Goal: Information Seeking & Learning: Learn about a topic

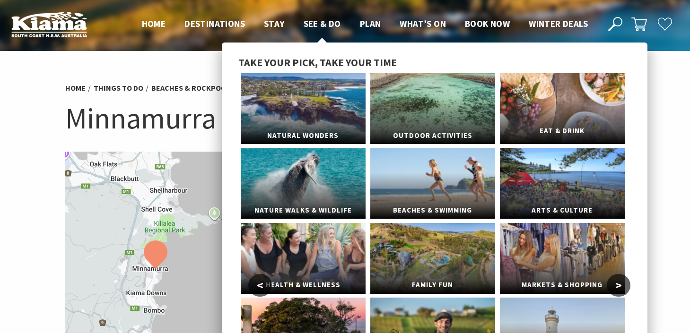
click at [556, 114] on link "Eat & Drink" at bounding box center [562, 108] width 125 height 71
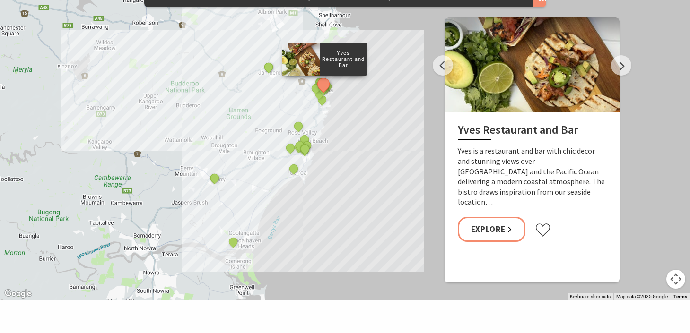
scroll to position [1071, 0]
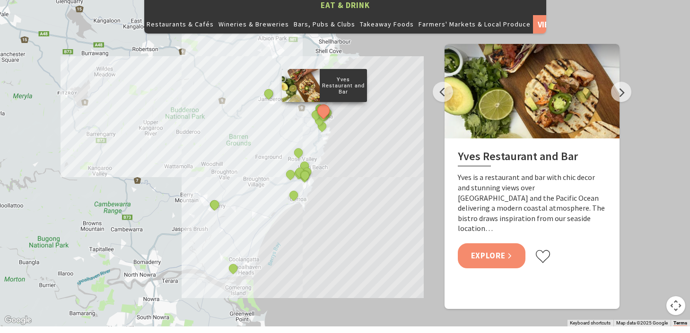
click at [492, 243] on link "Explore" at bounding box center [492, 255] width 68 height 25
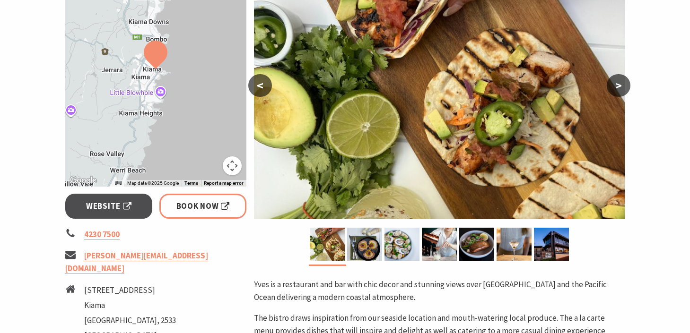
scroll to position [200, 0]
click at [621, 85] on button ">" at bounding box center [619, 85] width 24 height 23
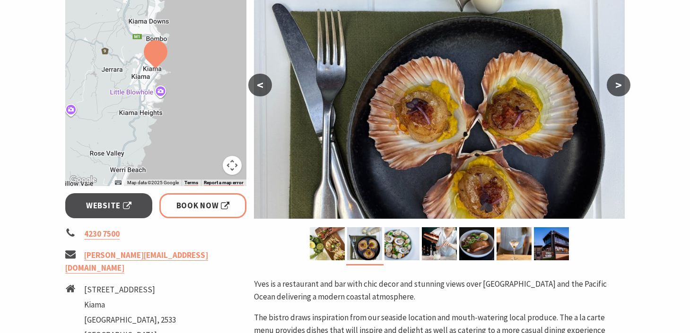
click at [621, 85] on button ">" at bounding box center [619, 85] width 24 height 23
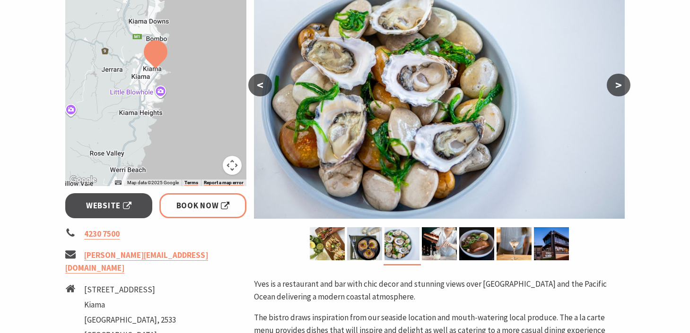
click at [621, 85] on button ">" at bounding box center [619, 85] width 24 height 23
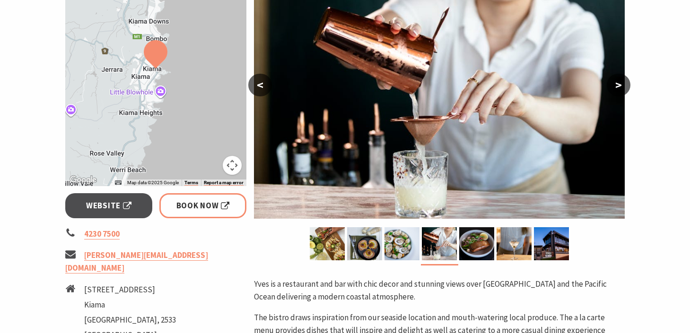
click at [621, 85] on button ">" at bounding box center [619, 85] width 24 height 23
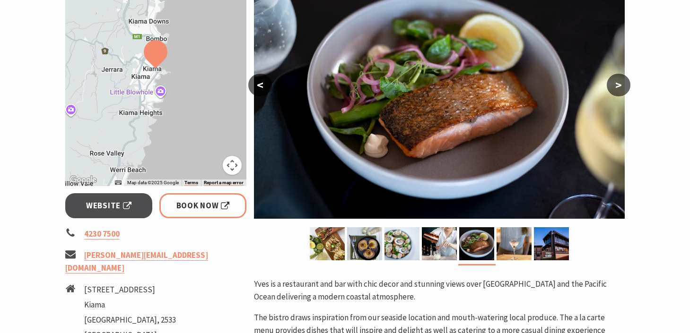
click at [621, 85] on button ">" at bounding box center [619, 85] width 24 height 23
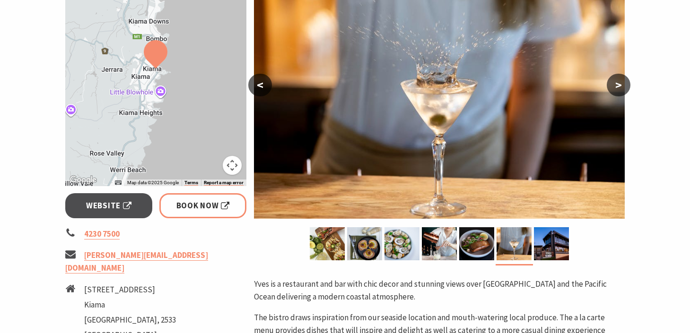
click at [622, 85] on button ">" at bounding box center [619, 85] width 24 height 23
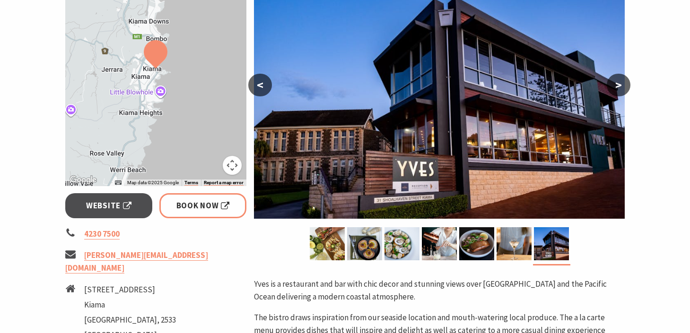
click at [621, 86] on button ">" at bounding box center [619, 85] width 24 height 23
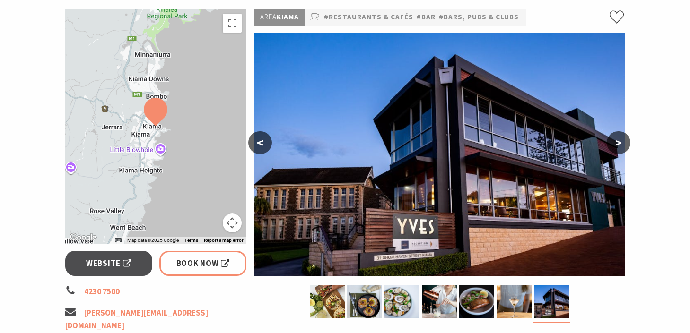
scroll to position [141, 0]
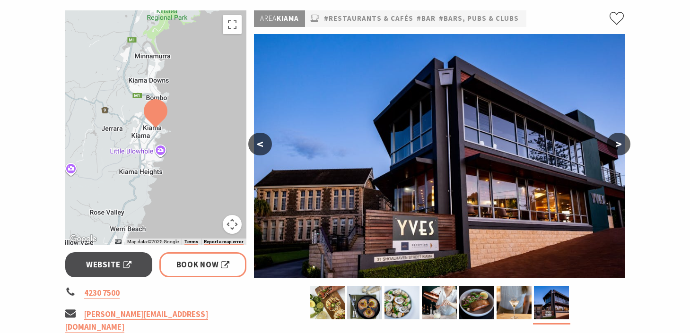
click at [155, 119] on img at bounding box center [156, 113] width 24 height 28
click at [132, 113] on div at bounding box center [156, 127] width 182 height 235
click at [232, 33] on button "Toggle fullscreen view" at bounding box center [232, 24] width 19 height 19
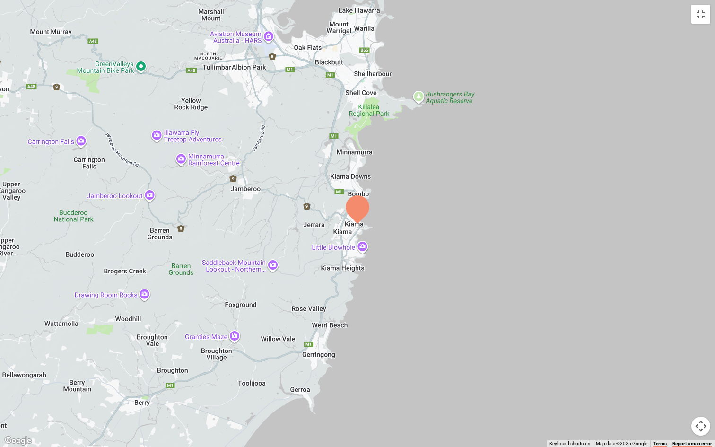
click at [347, 155] on div at bounding box center [357, 223] width 715 height 447
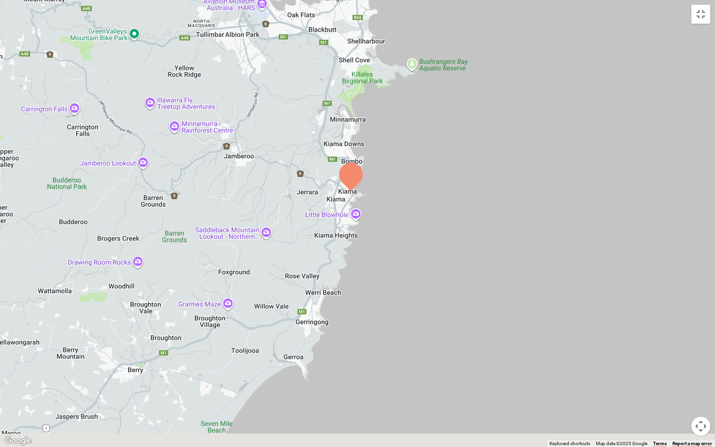
drag, startPoint x: 320, startPoint y: 199, endPoint x: 313, endPoint y: 167, distance: 33.3
click at [313, 167] on div at bounding box center [357, 223] width 715 height 447
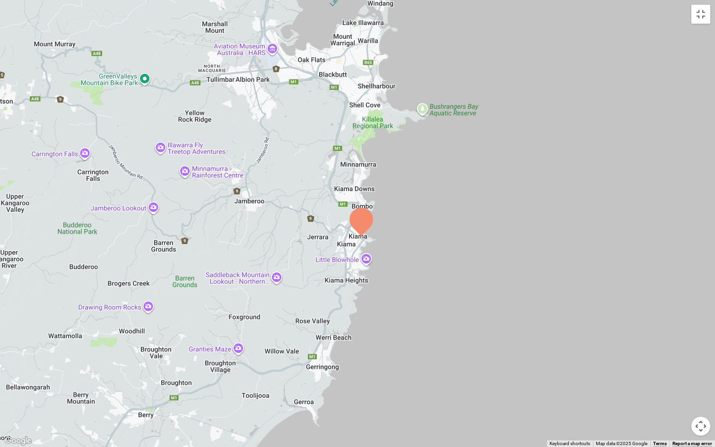
drag, startPoint x: 312, startPoint y: 169, endPoint x: 322, endPoint y: 222, distance: 54.0
click at [322, 222] on div at bounding box center [357, 223] width 715 height 447
click at [689, 333] on button "Map camera controls" at bounding box center [700, 425] width 19 height 19
click at [678, 333] on button "Zoom in" at bounding box center [676, 378] width 19 height 19
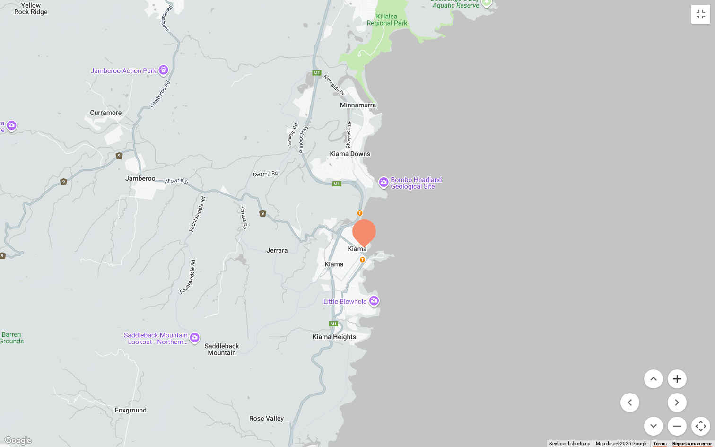
click at [678, 333] on button "Zoom in" at bounding box center [676, 378] width 19 height 19
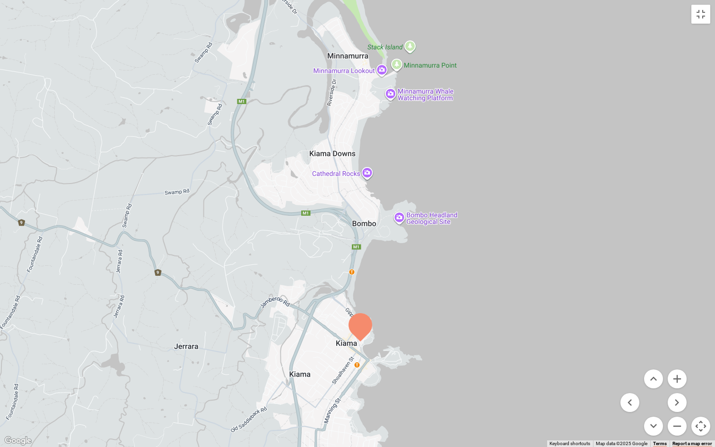
drag, startPoint x: 326, startPoint y: 171, endPoint x: 315, endPoint y: 243, distance: 73.1
click at [315, 243] on div at bounding box center [357, 223] width 715 height 447
click at [622, 272] on div at bounding box center [357, 223] width 715 height 447
click at [679, 333] on button "Zoom in" at bounding box center [676, 378] width 19 height 19
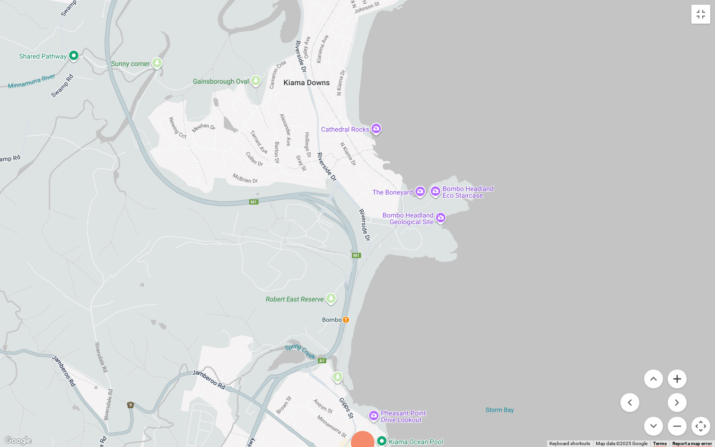
click at [679, 333] on button "Zoom in" at bounding box center [676, 378] width 19 height 19
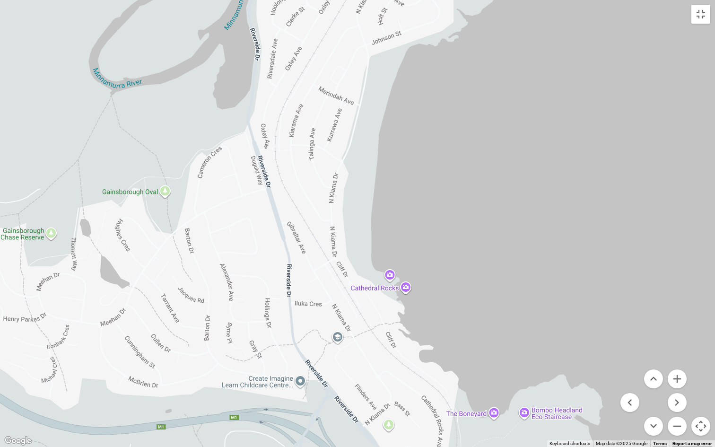
drag, startPoint x: 371, startPoint y: 180, endPoint x: 381, endPoint y: 428, distance: 247.9
click at [381, 333] on div at bounding box center [357, 223] width 715 height 447
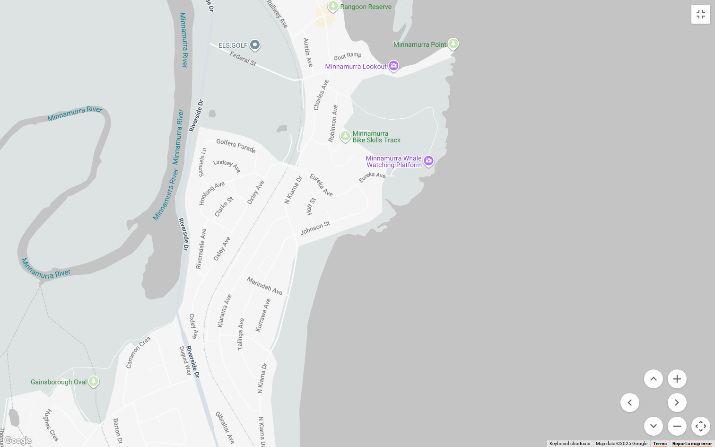
drag, startPoint x: 316, startPoint y: 174, endPoint x: 244, endPoint y: 365, distance: 203.9
click at [244, 333] on div at bounding box center [357, 223] width 715 height 447
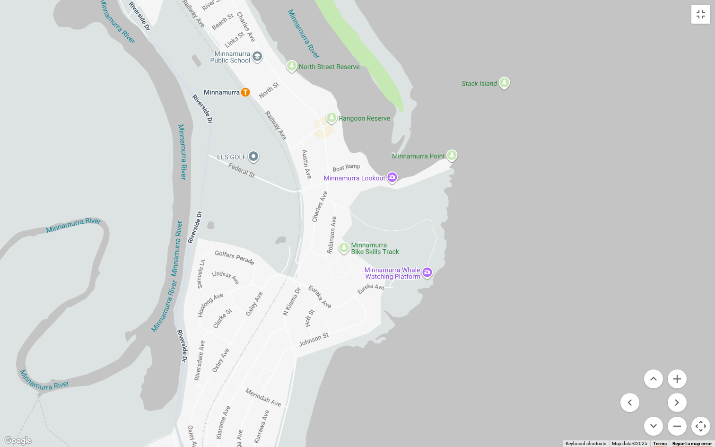
drag, startPoint x: 332, startPoint y: 63, endPoint x: 330, endPoint y: 176, distance: 113.5
click at [330, 176] on div at bounding box center [357, 223] width 715 height 447
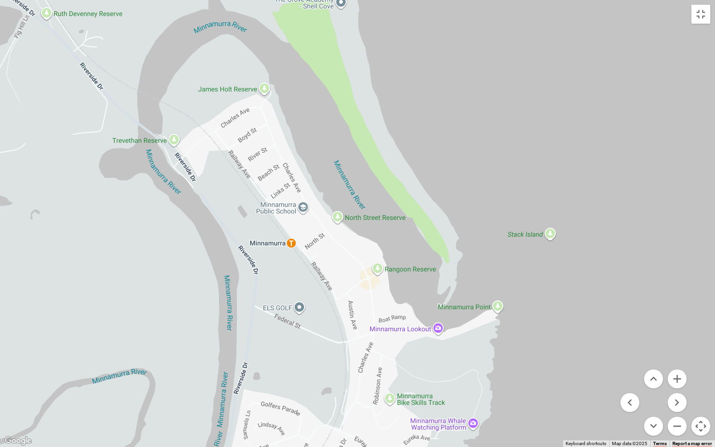
drag, startPoint x: 308, startPoint y: 95, endPoint x: 353, endPoint y: 248, distance: 159.3
click at [353, 247] on div at bounding box center [357, 223] width 715 height 447
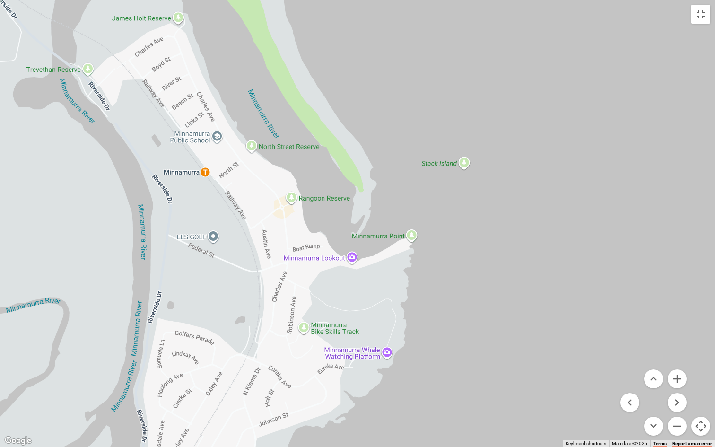
drag, startPoint x: 337, startPoint y: 234, endPoint x: 251, endPoint y: 164, distance: 111.0
click at [251, 164] on div at bounding box center [357, 223] width 715 height 447
click at [689, 18] on button "Toggle fullscreen view" at bounding box center [700, 14] width 19 height 19
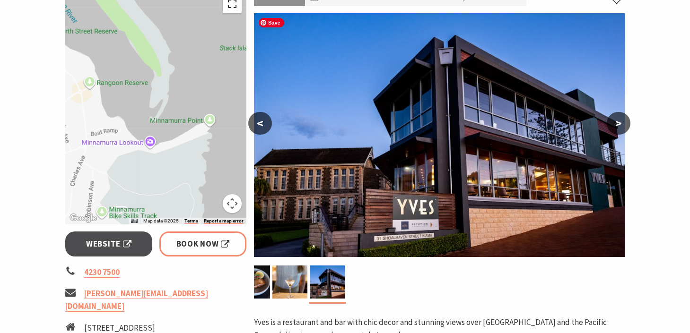
scroll to position [163, 0]
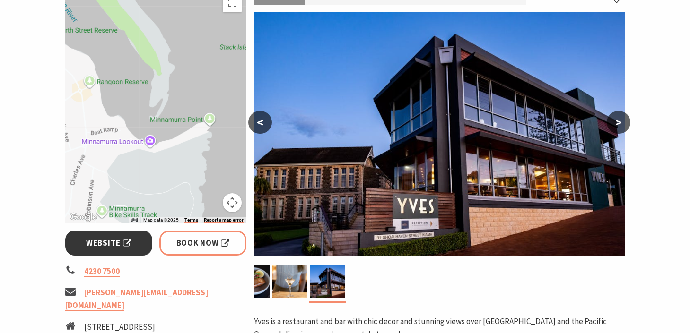
click at [99, 241] on span "Website" at bounding box center [108, 243] width 45 height 13
click at [618, 124] on button ">" at bounding box center [619, 122] width 24 height 23
click at [614, 120] on button ">" at bounding box center [619, 122] width 24 height 23
click at [294, 284] on img at bounding box center [289, 281] width 35 height 33
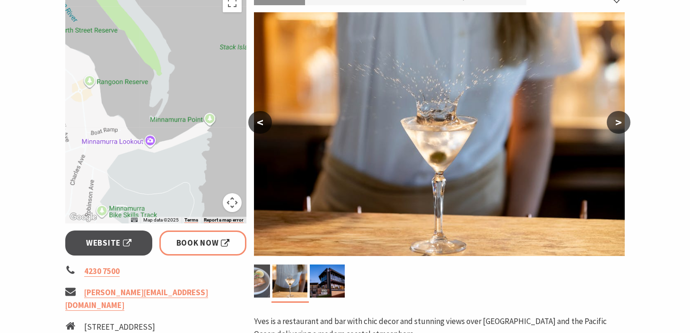
click at [267, 286] on img at bounding box center [252, 281] width 35 height 33
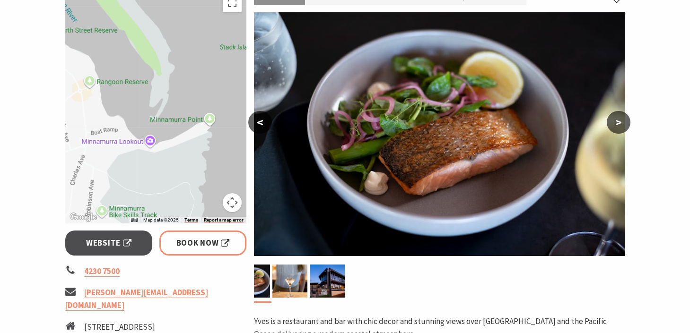
click at [255, 124] on button "<" at bounding box center [260, 122] width 24 height 23
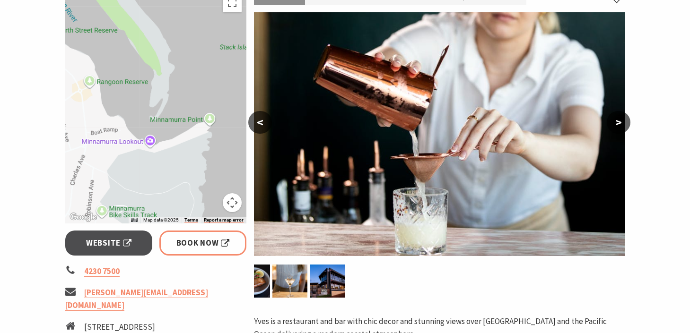
click at [255, 124] on button "<" at bounding box center [260, 122] width 24 height 23
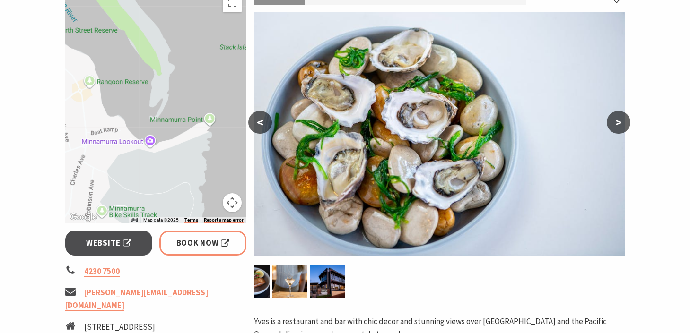
click at [255, 124] on button "<" at bounding box center [260, 122] width 24 height 23
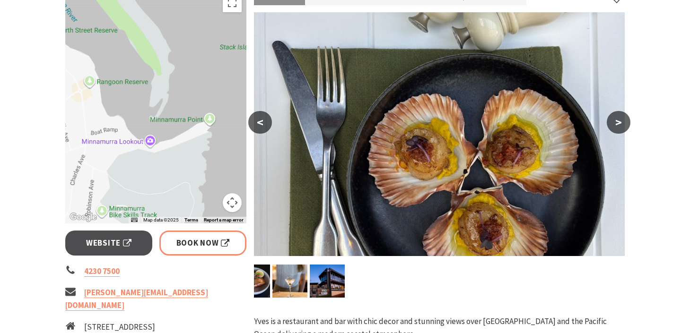
click at [255, 124] on button "<" at bounding box center [260, 122] width 24 height 23
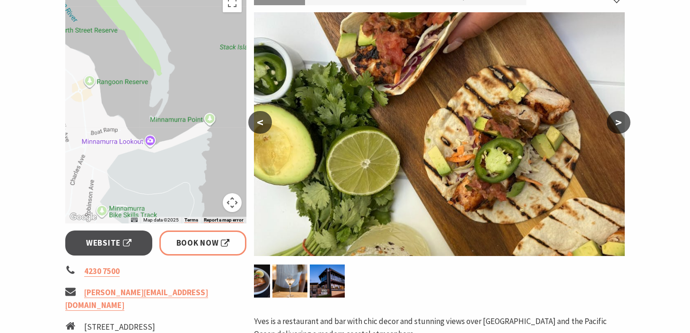
click at [255, 124] on button "<" at bounding box center [260, 122] width 24 height 23
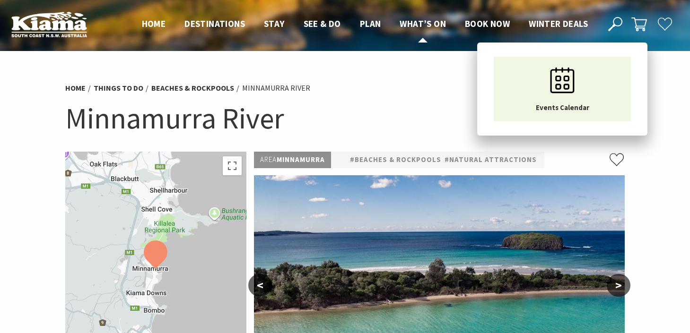
click at [426, 24] on span "What’s On" at bounding box center [422, 23] width 46 height 11
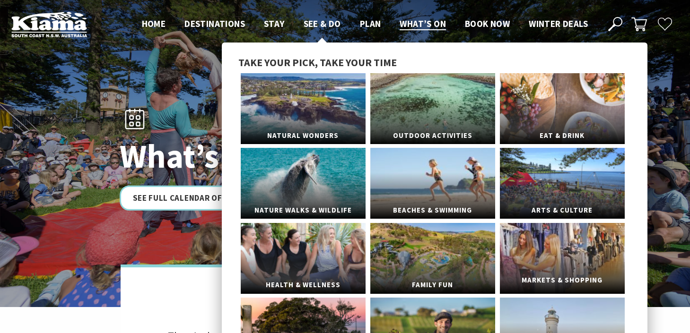
click at [565, 265] on link "Markets & Shopping" at bounding box center [562, 258] width 125 height 71
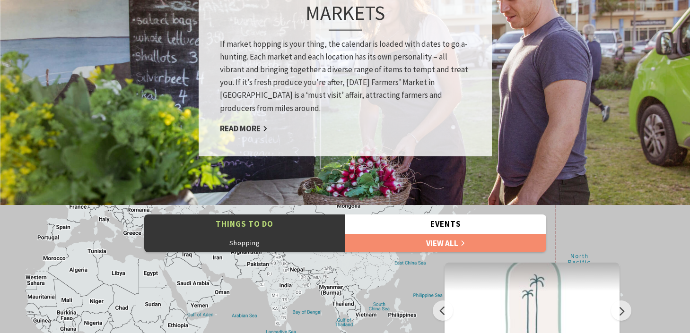
scroll to position [763, 0]
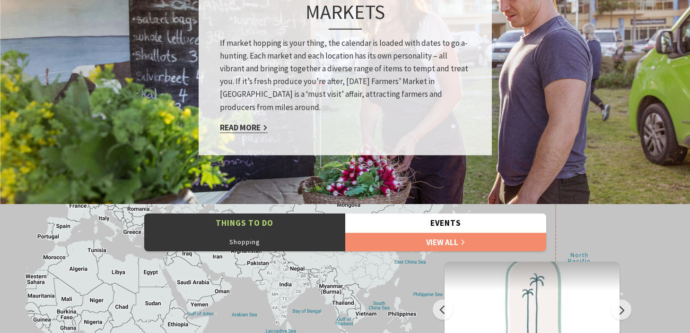
click at [246, 128] on link "Read More" at bounding box center [244, 127] width 48 height 11
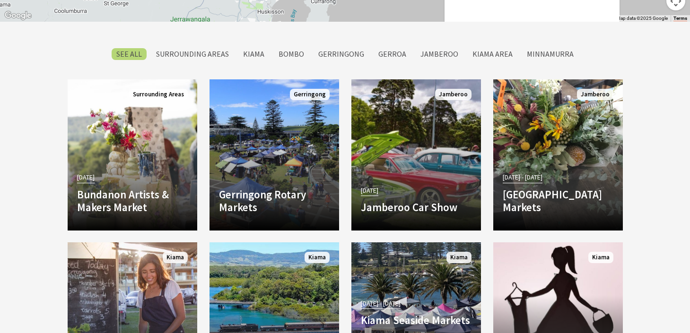
scroll to position [823, 0]
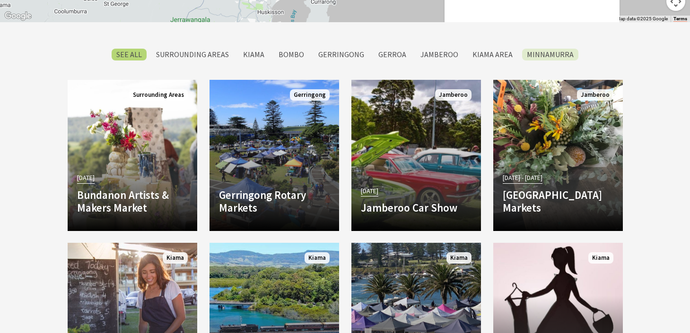
click at [543, 55] on label "Minnamurra" at bounding box center [550, 55] width 56 height 12
click at [0, 0] on input "Minnamurra" at bounding box center [0, 0] width 0 height 0
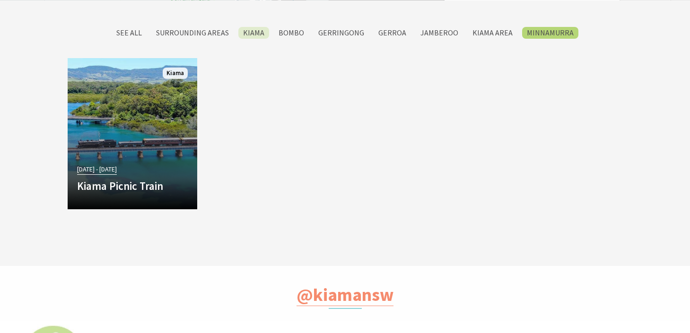
scroll to position [204, 687]
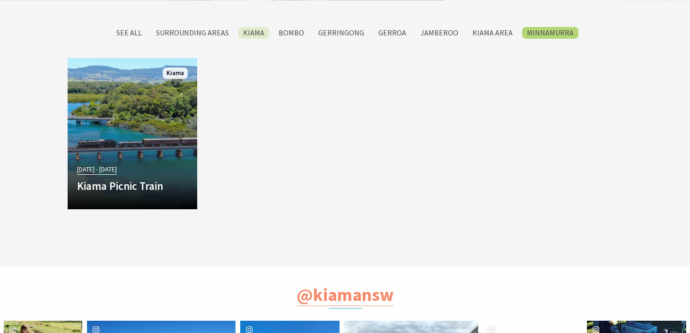
click at [253, 32] on label "Kiama" at bounding box center [253, 33] width 31 height 12
click at [0, 0] on input "Kiama" at bounding box center [0, 0] width 0 height 0
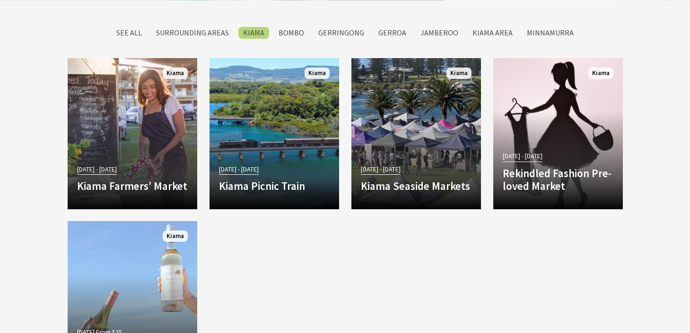
scroll to position [204, 687]
click at [481, 34] on label "Kiama Area" at bounding box center [493, 33] width 50 height 12
click at [0, 0] on input "Kiama Area" at bounding box center [0, 0] width 0 height 0
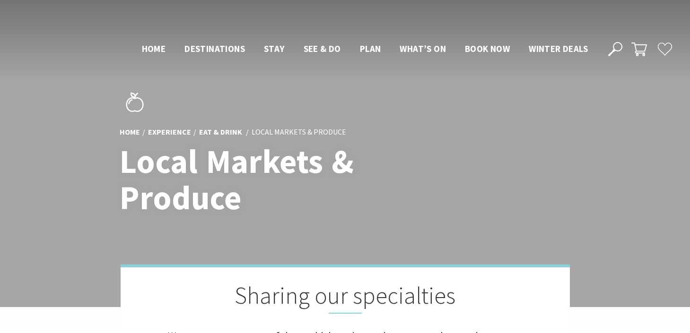
scroll to position [845, 0]
